Goal: Information Seeking & Learning: Find specific page/section

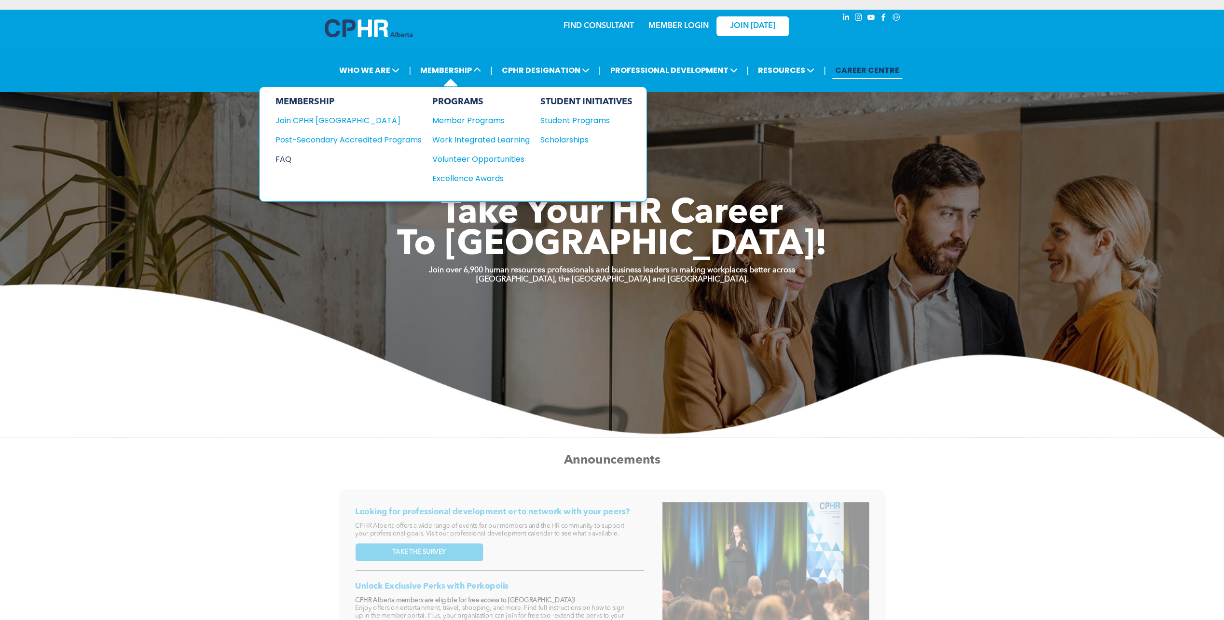
click at [289, 160] on div "FAQ" at bounding box center [341, 159] width 132 height 12
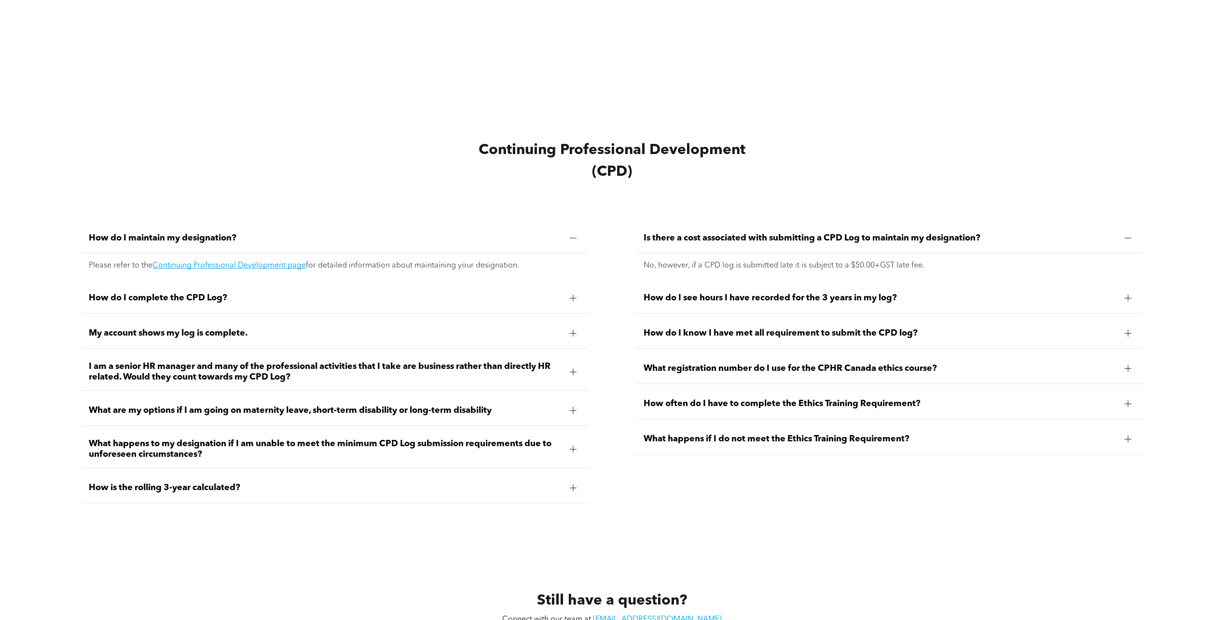
scroll to position [4114, 0]
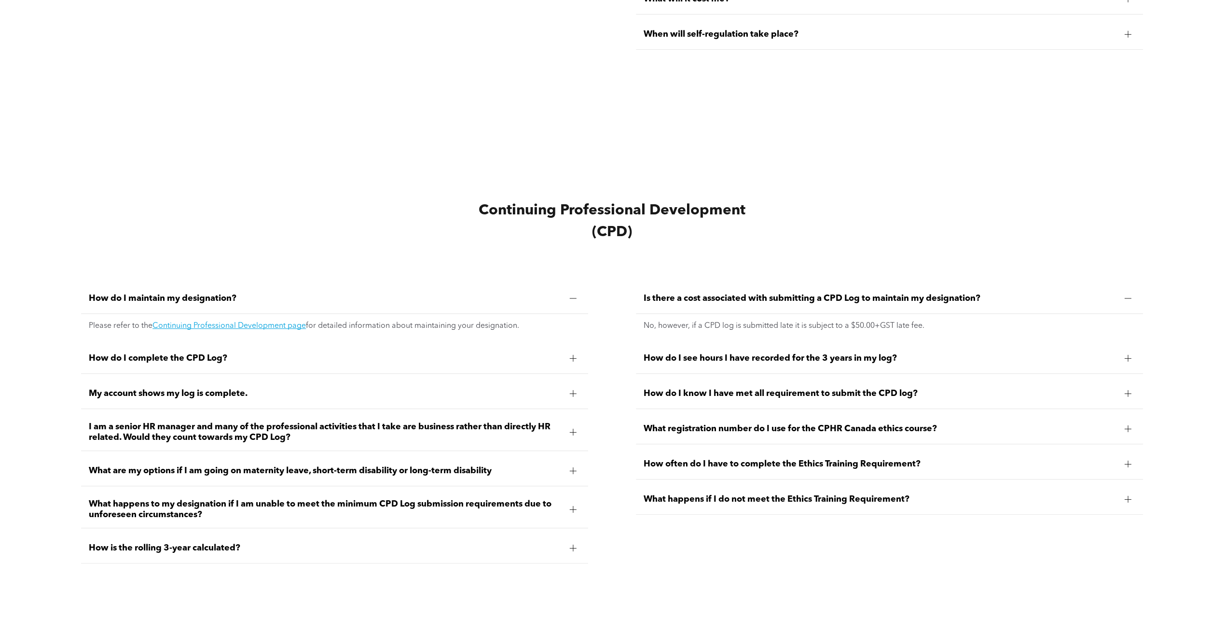
click at [1127, 498] on div at bounding box center [1128, 498] width 7 height 0
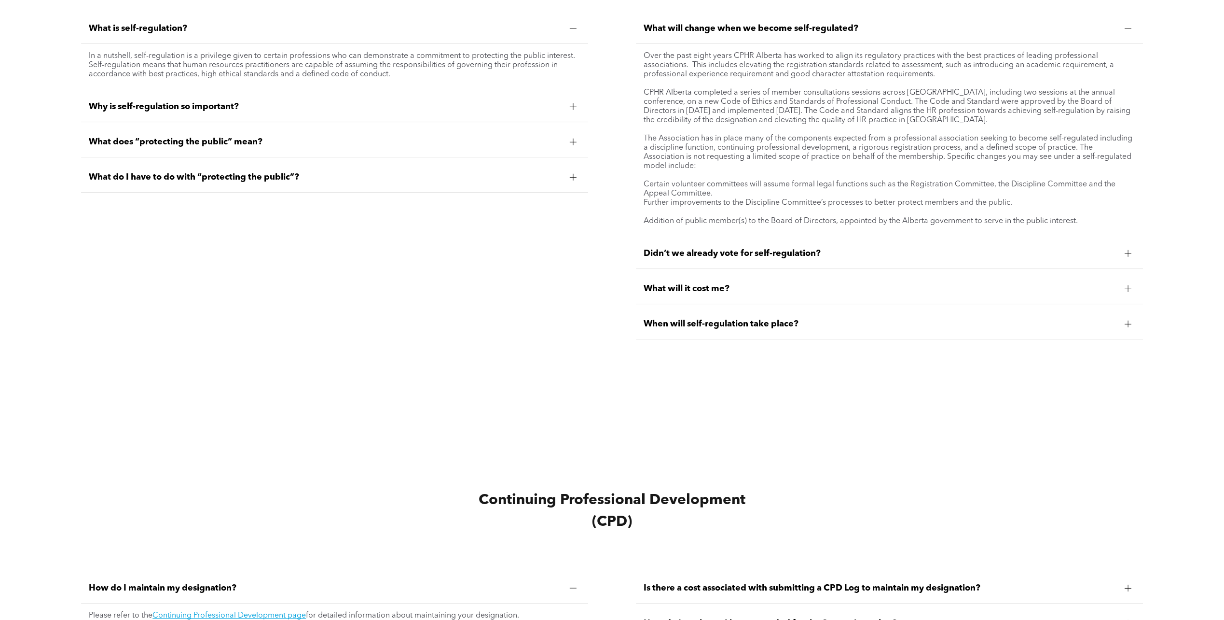
scroll to position [3728, 0]
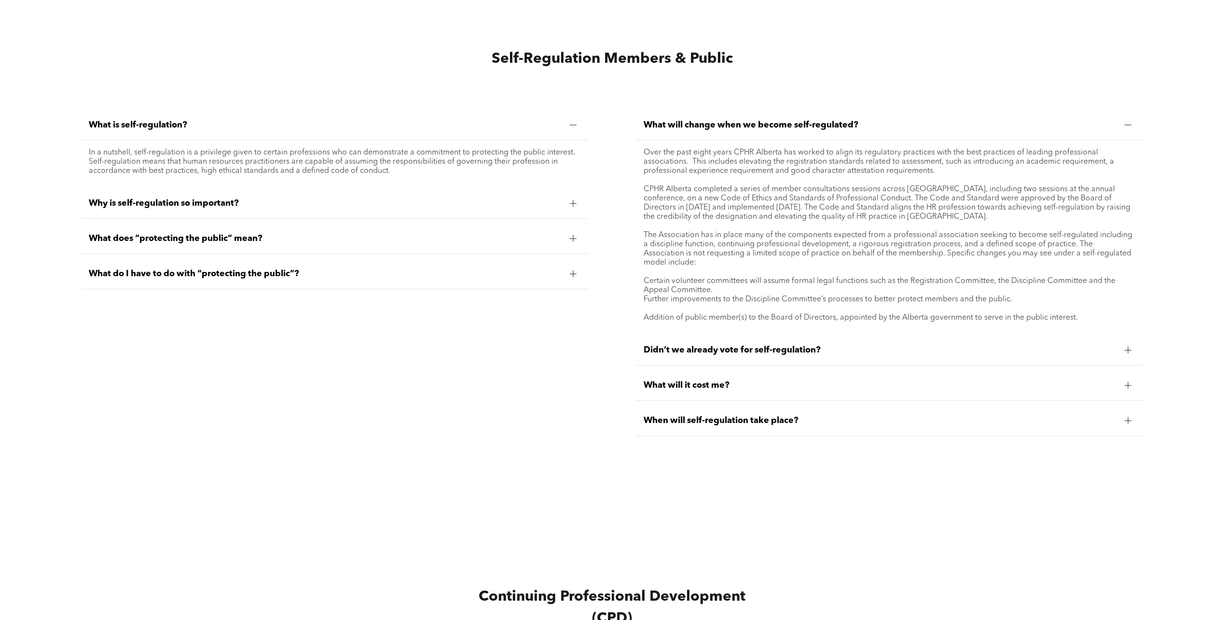
click at [1125, 382] on div at bounding box center [1128, 385] width 7 height 7
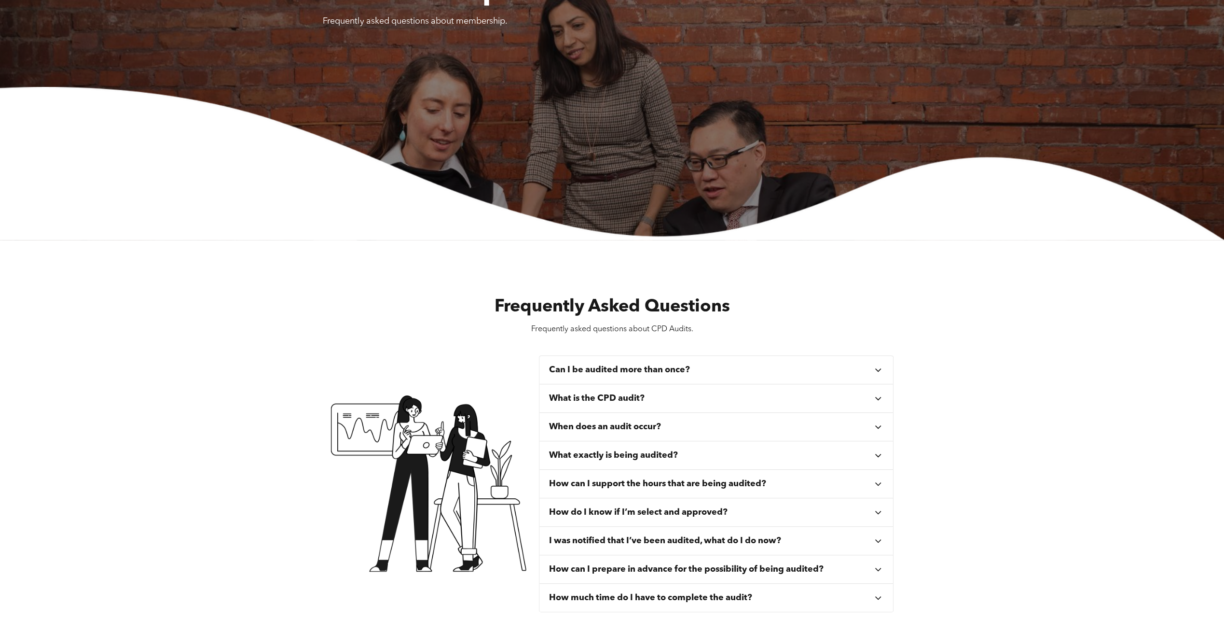
scroll to position [0, 0]
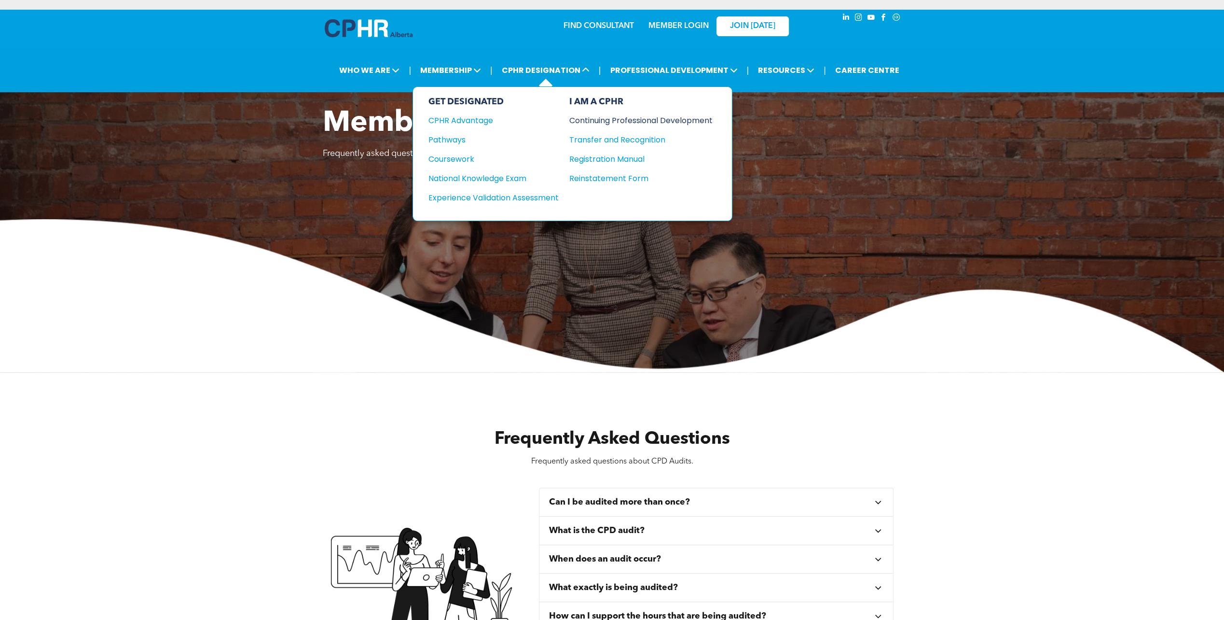
click at [653, 118] on div "Continuing Professional Development" at bounding box center [633, 120] width 129 height 12
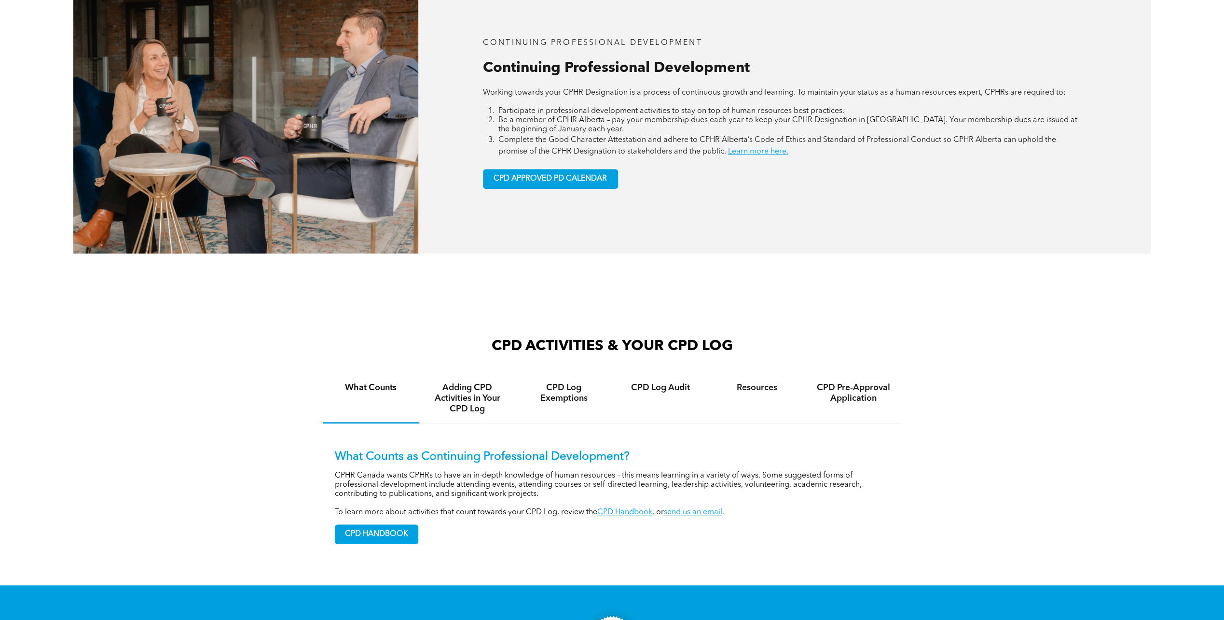
scroll to position [627, 0]
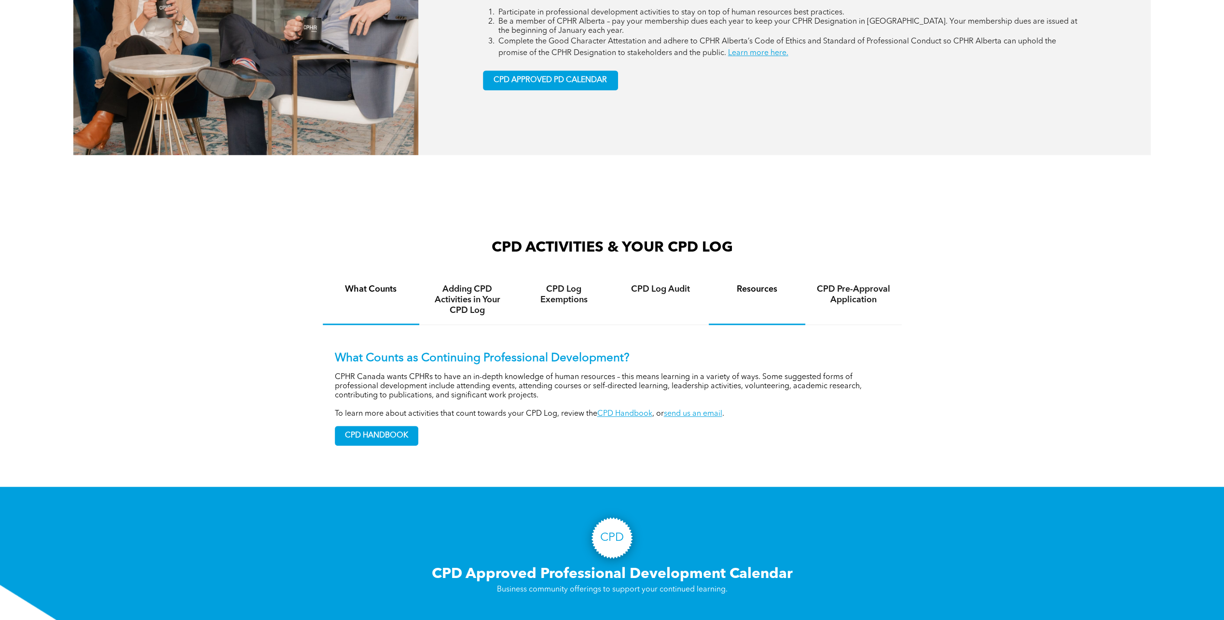
click at [763, 292] on h4 "Resources" at bounding box center [757, 289] width 79 height 11
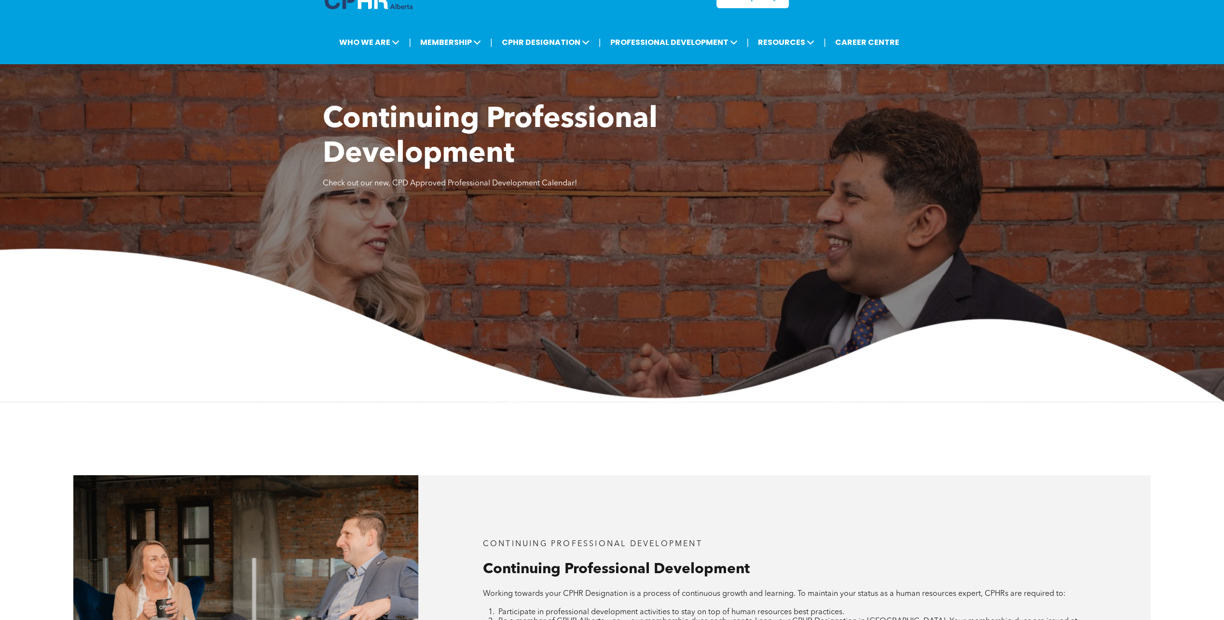
scroll to position [0, 0]
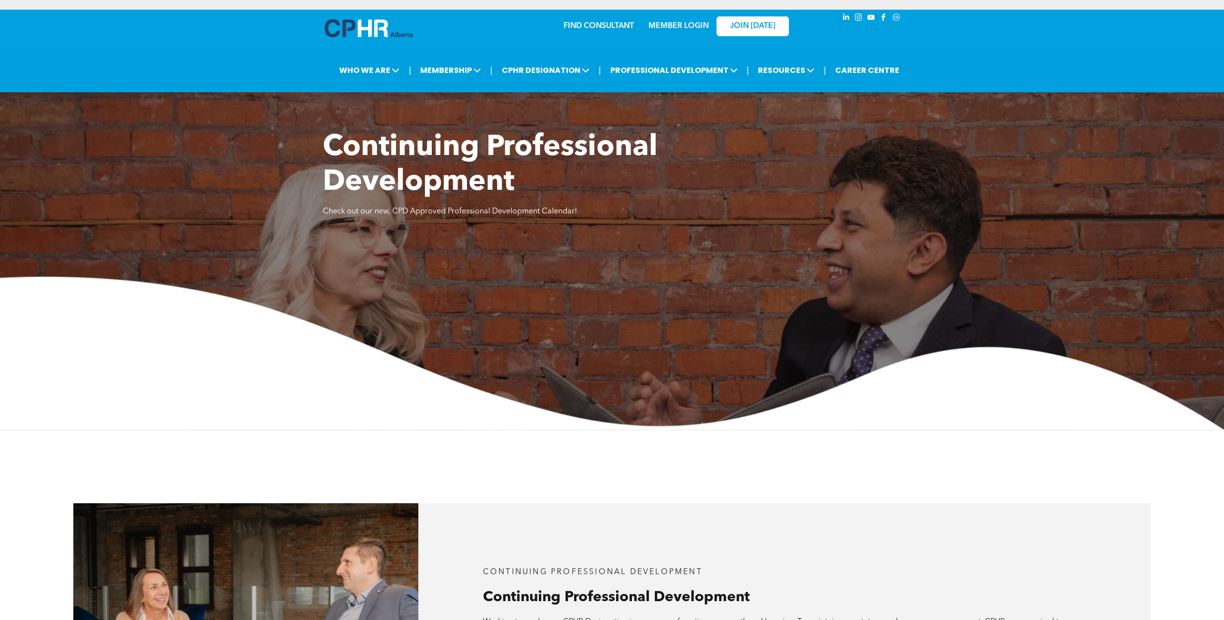
click at [664, 26] on link "MEMBER LOGIN" at bounding box center [679, 26] width 60 height 8
